Goal: Task Accomplishment & Management: Use online tool/utility

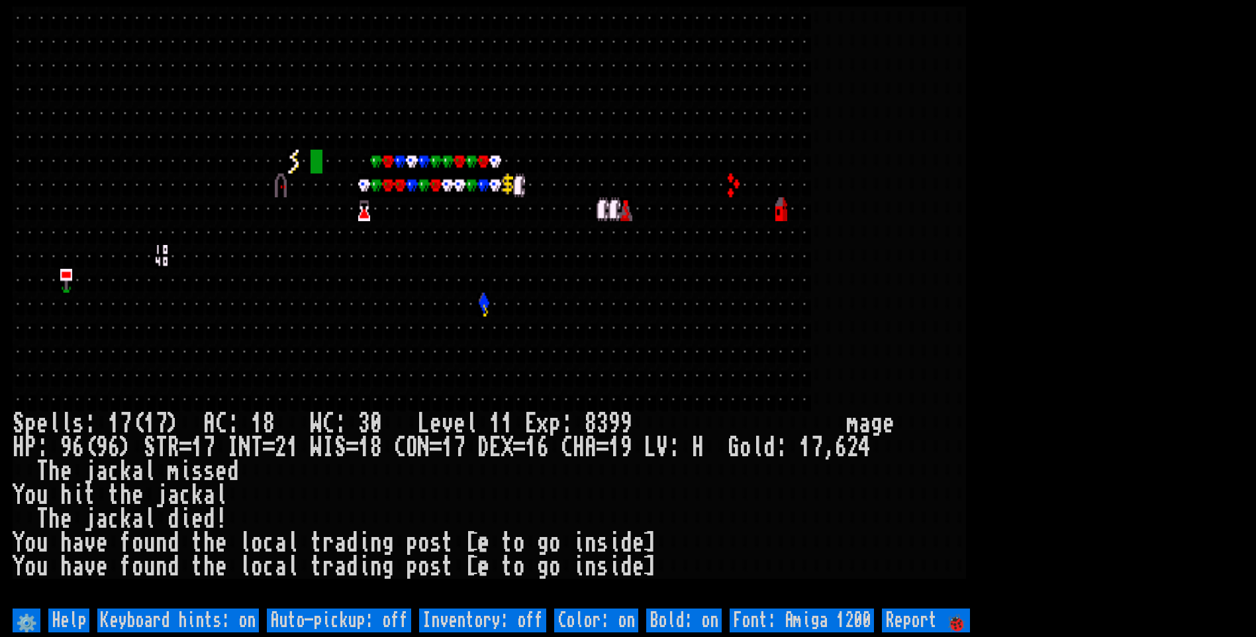
click at [376, 626] on off "Auto-pickup: off" at bounding box center [339, 620] width 144 height 24
type off "Auto-pickup: on"
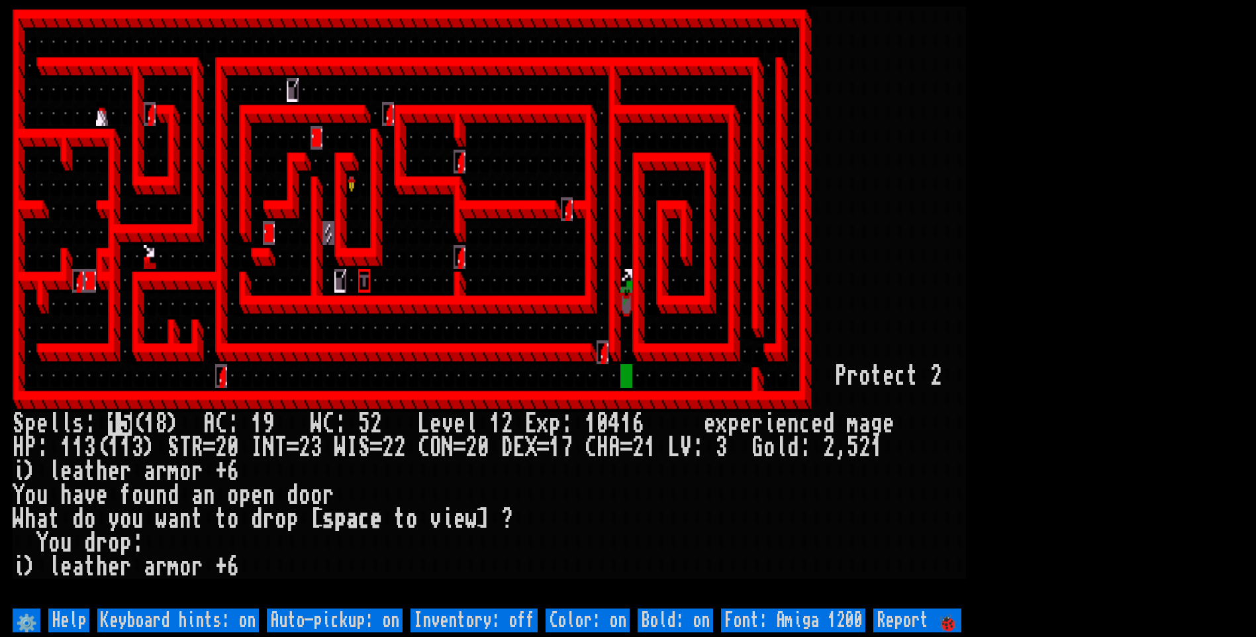
click at [382, 624] on off "Auto-pickup: on" at bounding box center [335, 620] width 136 height 24
type off "Auto-pickup: off"
